Goal: Transaction & Acquisition: Purchase product/service

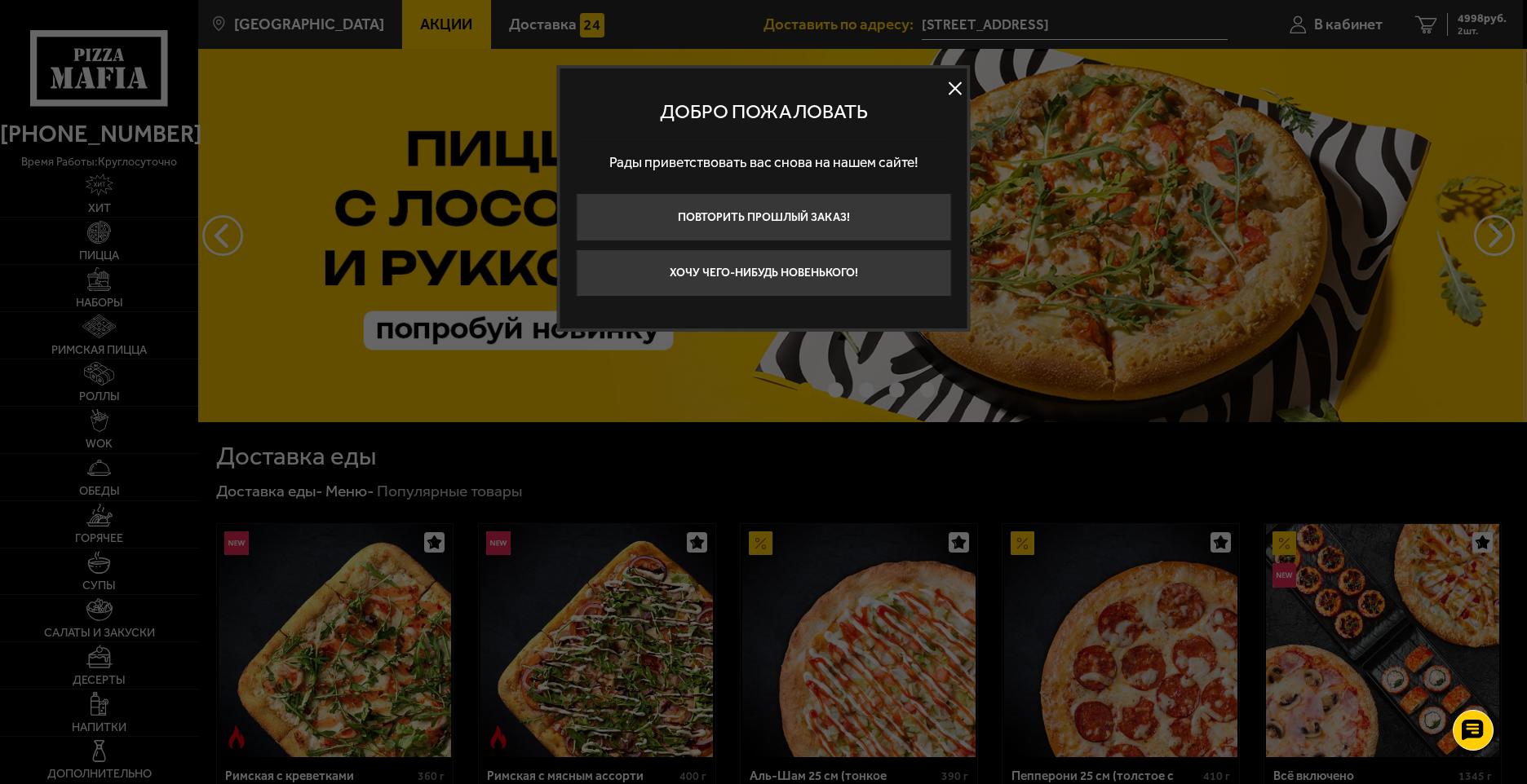
click at [1475, 23] on div at bounding box center [764, 392] width 1527 height 784
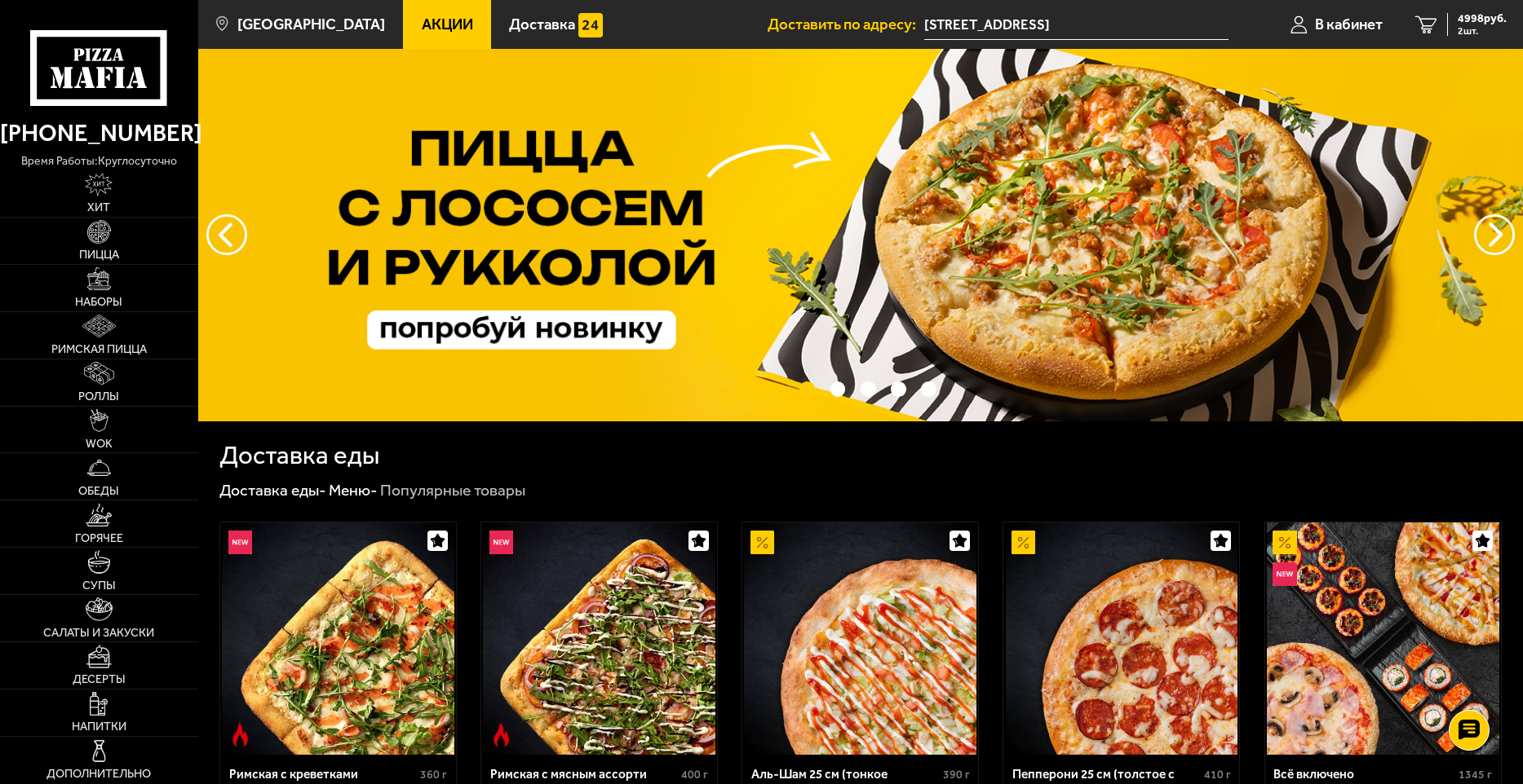
click at [1475, 23] on span "4998 руб." at bounding box center [1482, 18] width 49 height 11
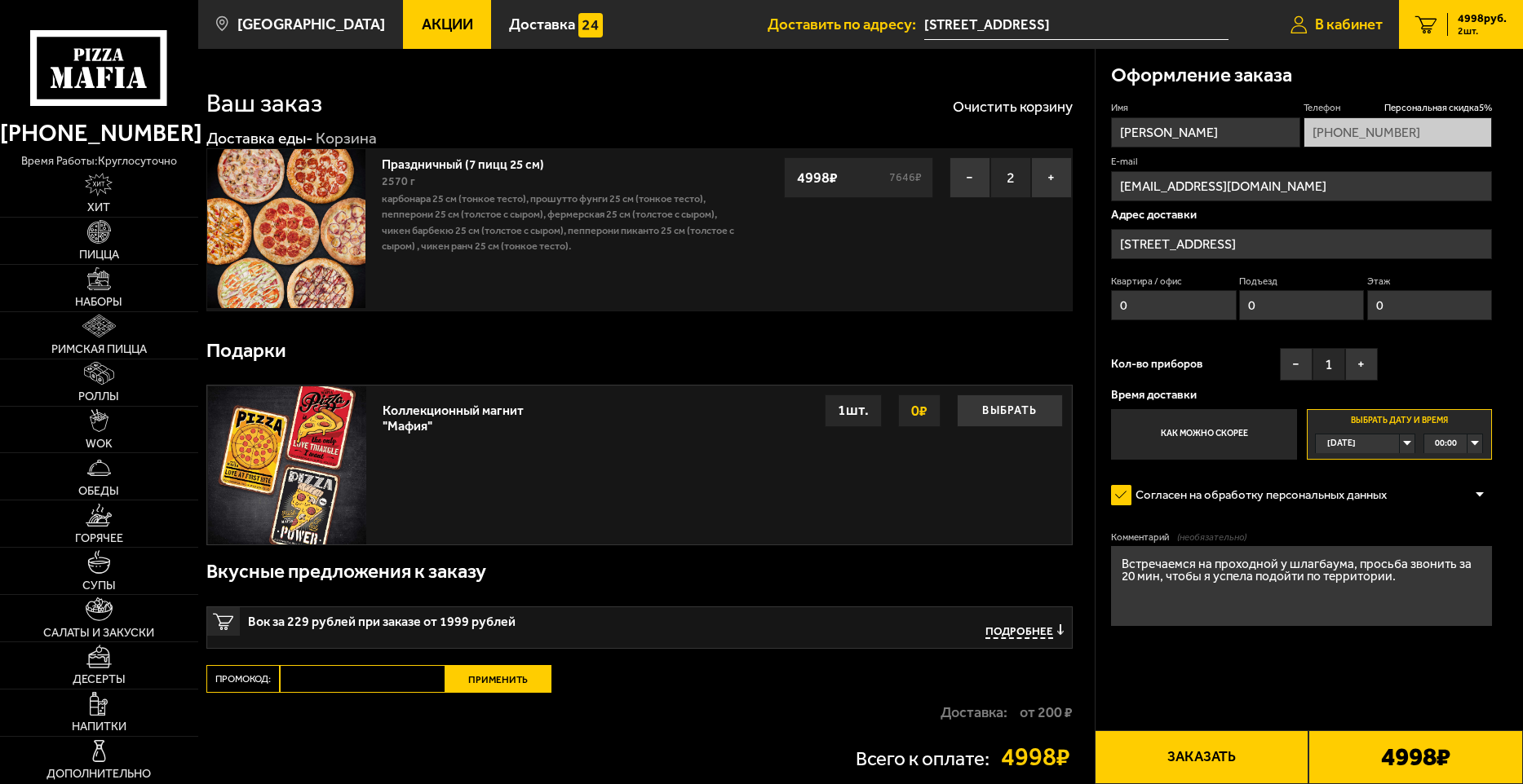
click at [1343, 25] on span "В кабинет" at bounding box center [1348, 25] width 68 height 16
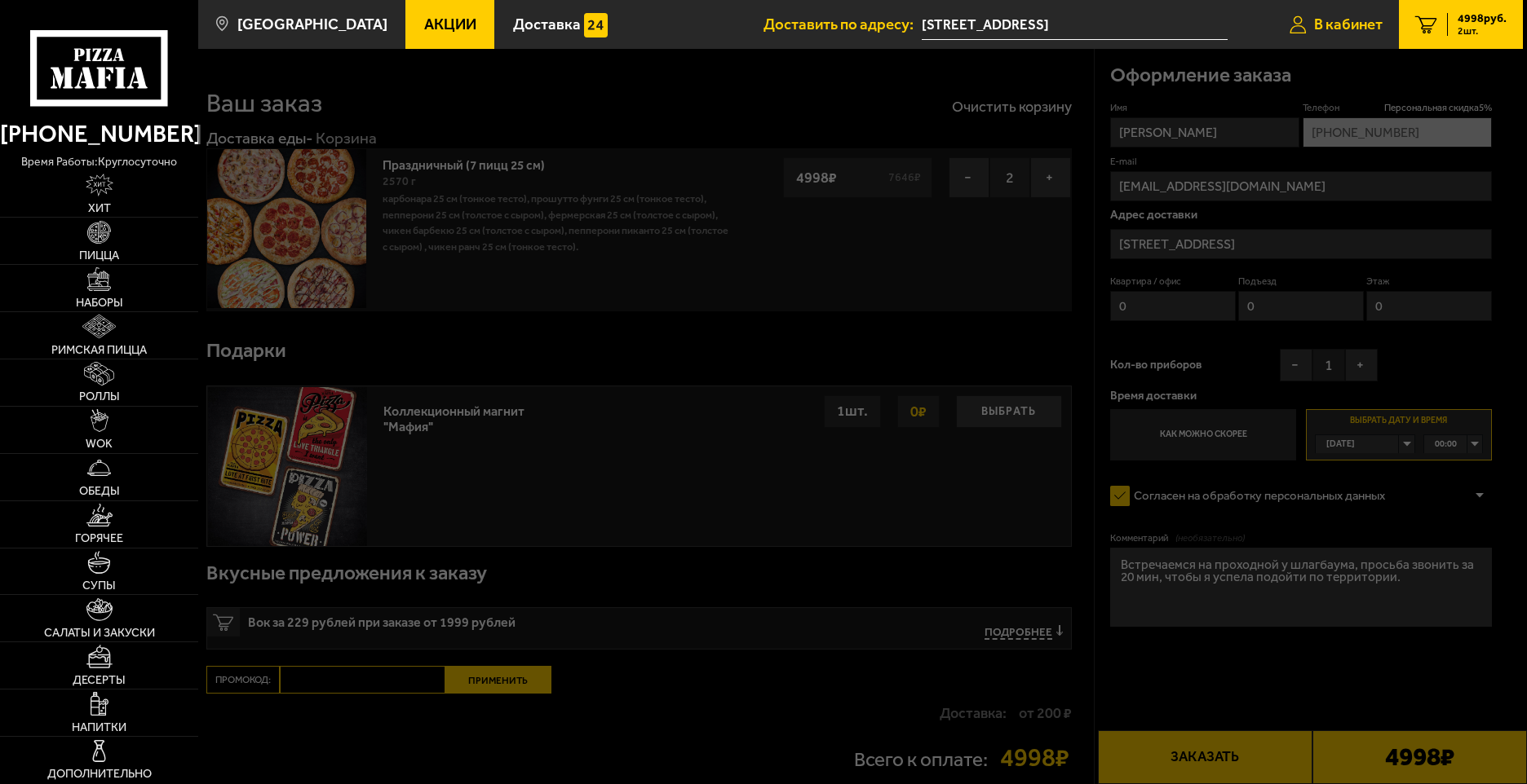
type input "[PHONE_NUMBER]"
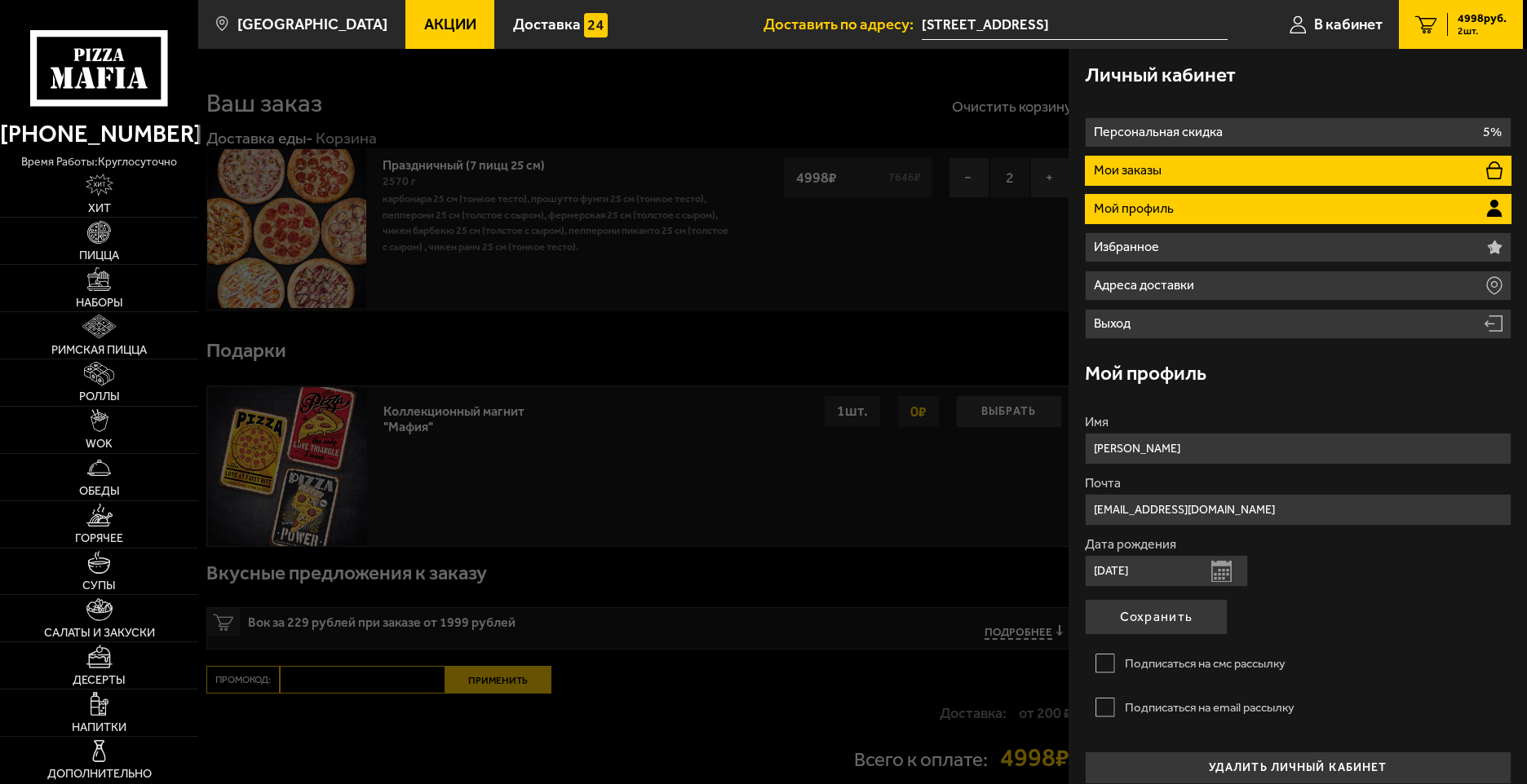
click at [1164, 164] on p "Мои заказы" at bounding box center [1130, 170] width 72 height 13
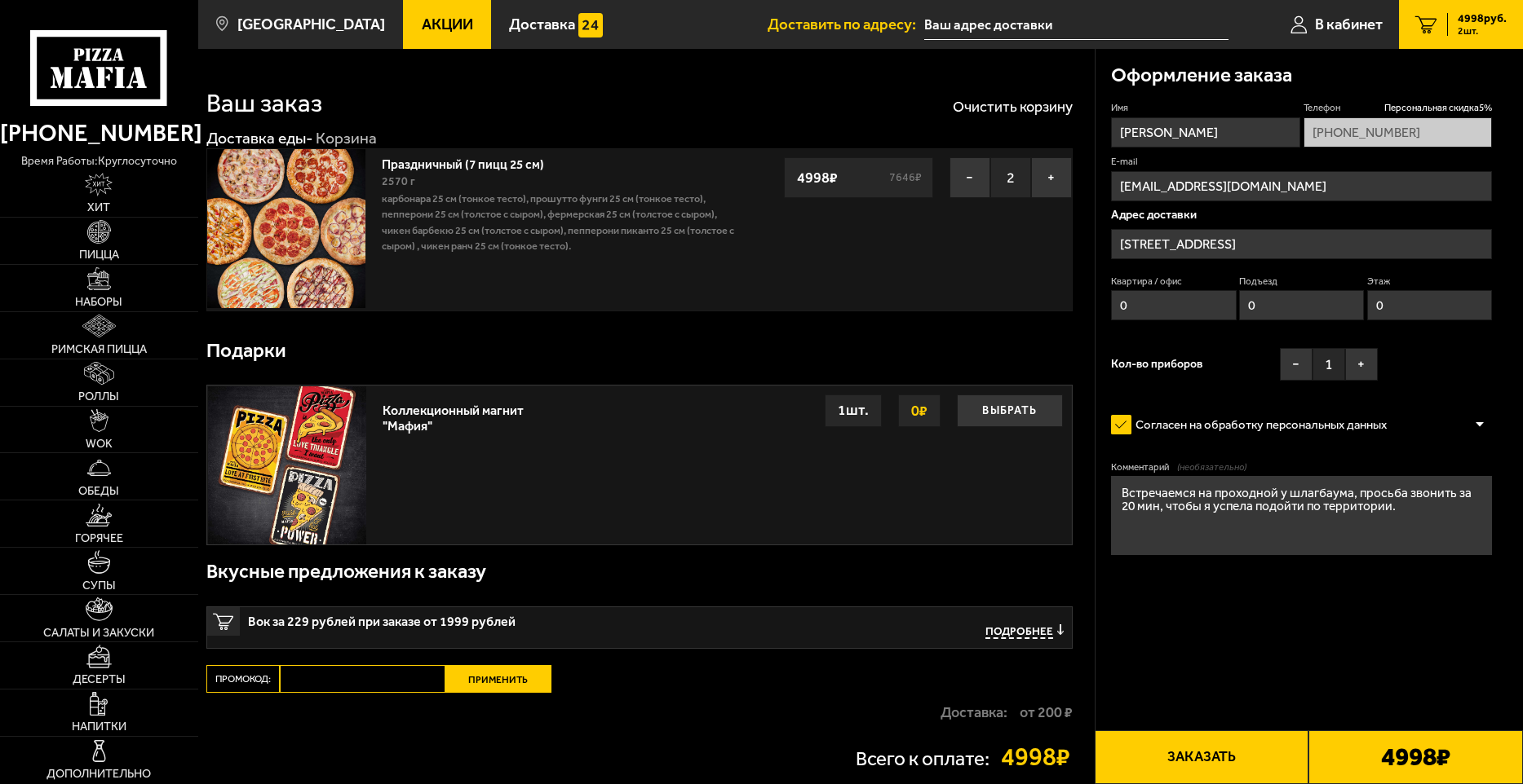
type input "[STREET_ADDRESS]"
